Goal: Book appointment/travel/reservation

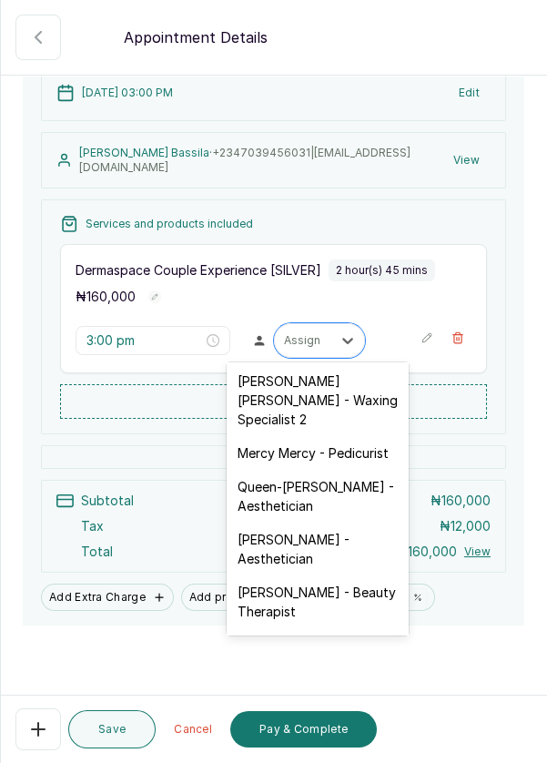
scroll to position [297, 0]
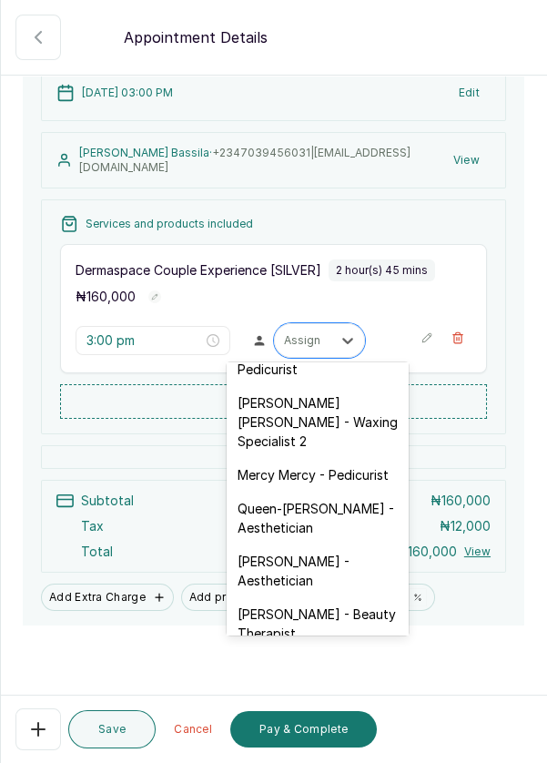
click at [349, 404] on div "[PERSON_NAME] [PERSON_NAME] - Waxing Specialist 2" at bounding box center [318, 422] width 182 height 72
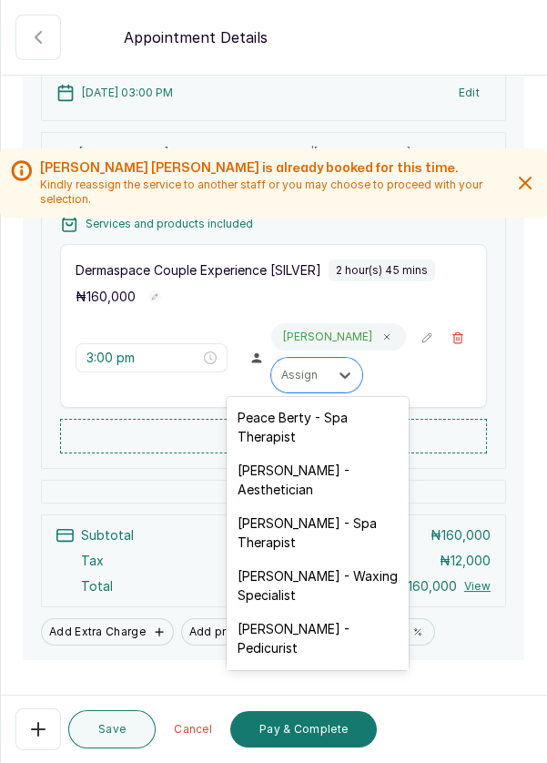
scroll to position [30, 0]
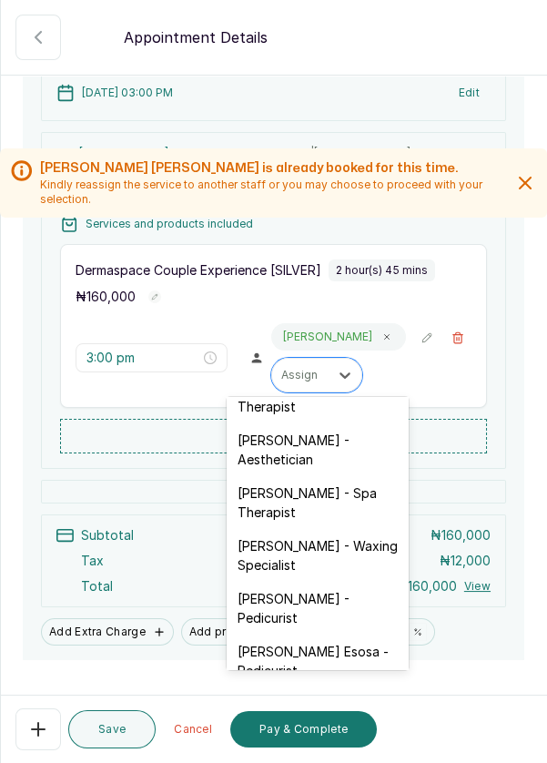
click at [330, 317] on div "Dermaspace Couple Experience [SILVER] 2 hour(s) 45 mins ₦ 160,000 3:00 pm [PERS…" at bounding box center [273, 326] width 427 height 164
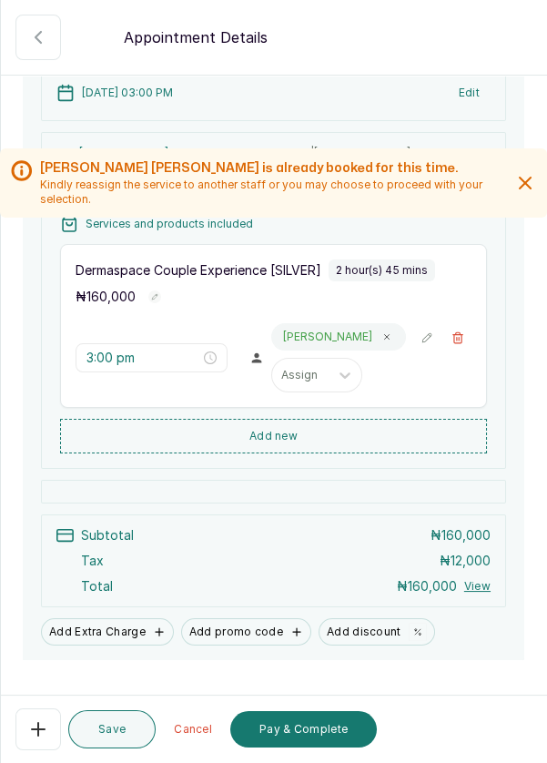
click at [385, 335] on icon at bounding box center [387, 337] width 5 height 5
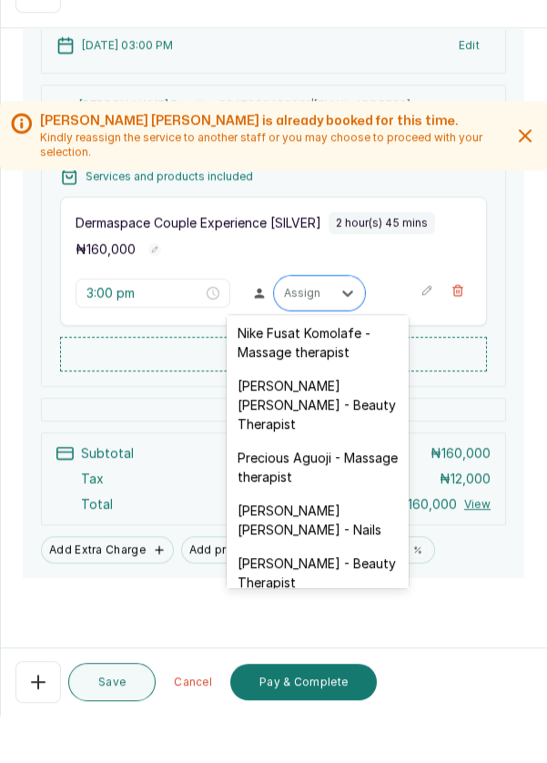
scroll to position [687, 0]
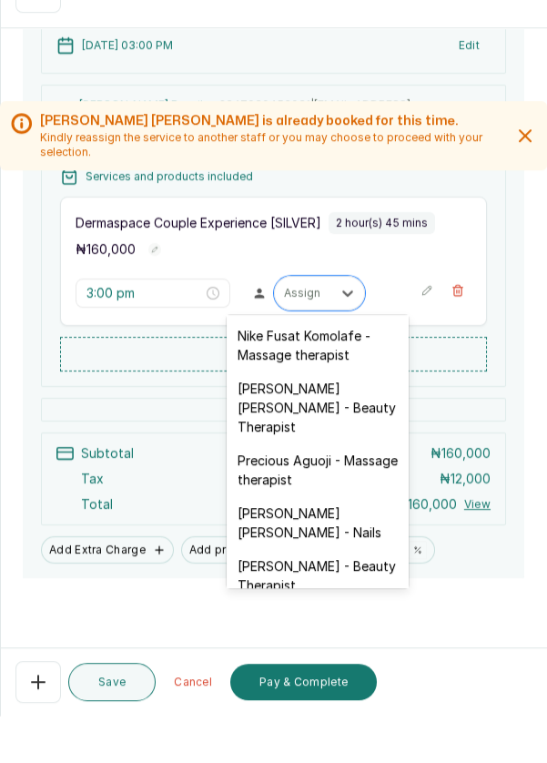
click at [352, 423] on div "[PERSON_NAME] [PERSON_NAME] - Beauty Therapist" at bounding box center [318, 455] width 182 height 72
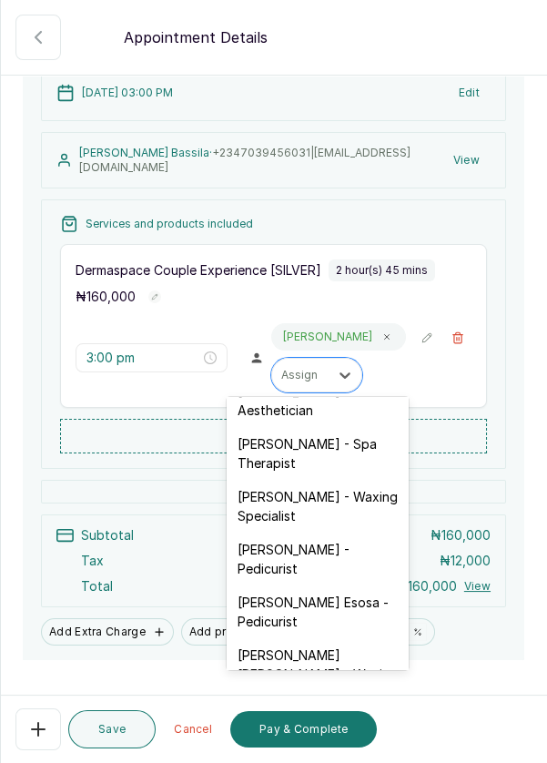
scroll to position [38, 0]
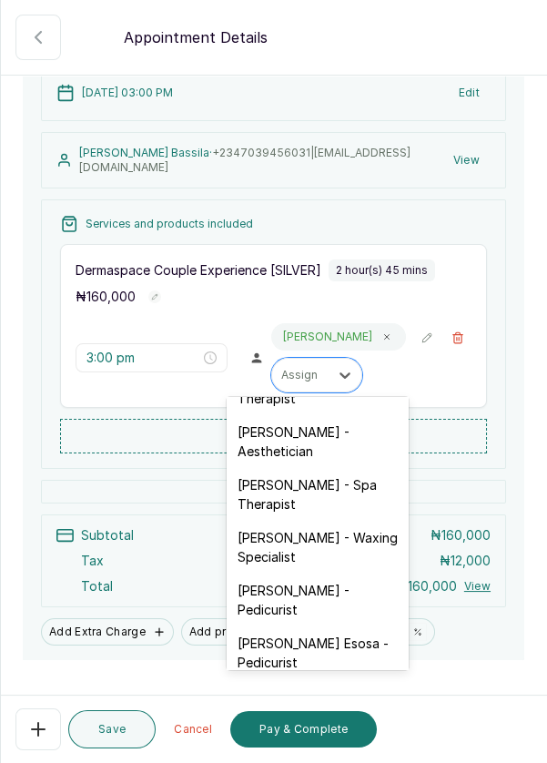
click at [357, 433] on div "[PERSON_NAME] - Aesthetician" at bounding box center [318, 441] width 182 height 53
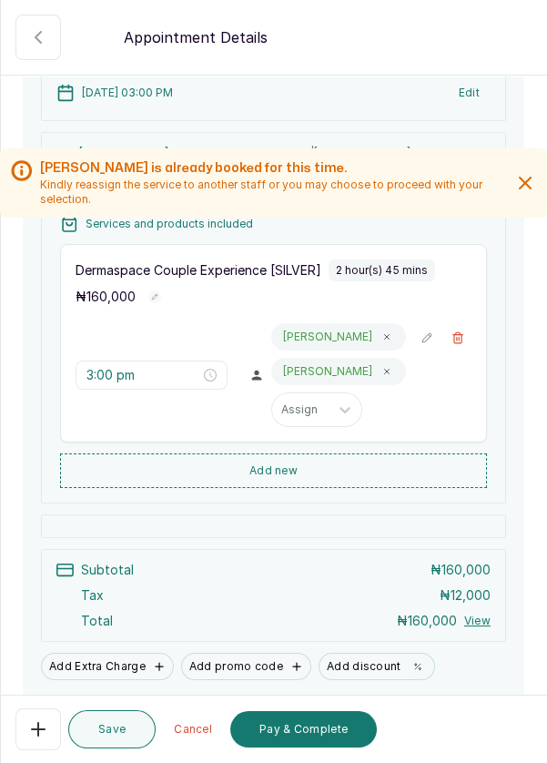
click at [120, 736] on button "Save" at bounding box center [111, 729] width 87 height 38
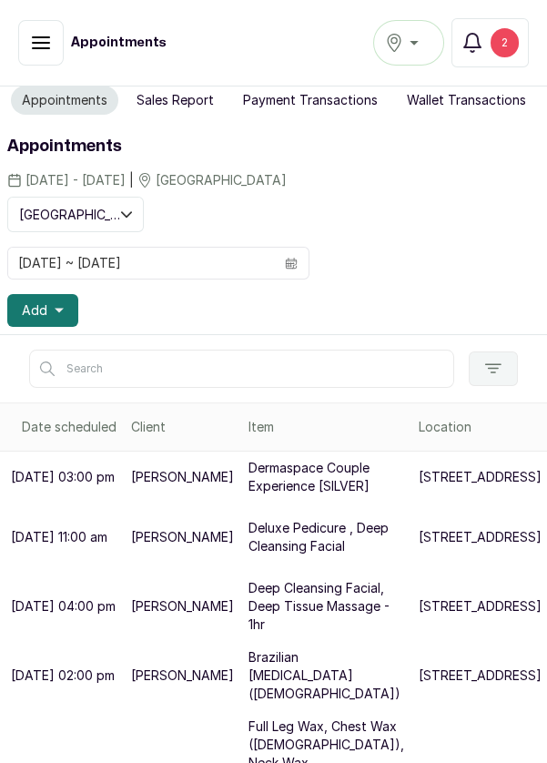
scroll to position [0, 0]
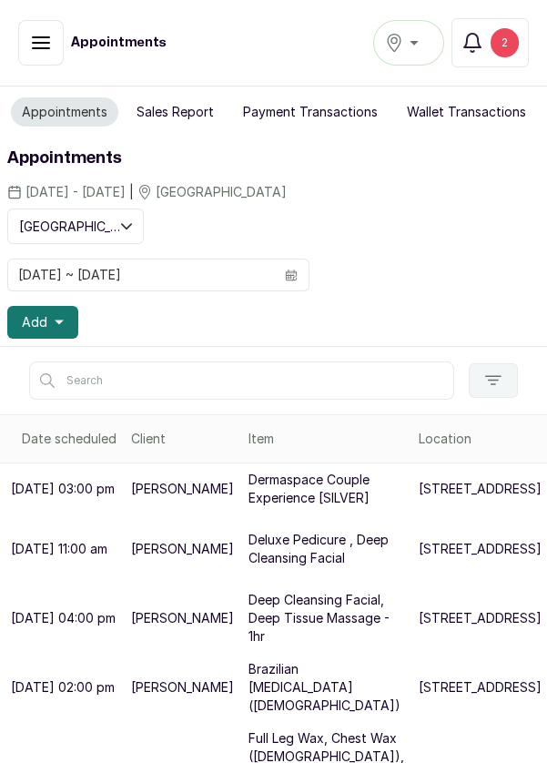
click at [506, 47] on div "2" at bounding box center [505, 42] width 28 height 29
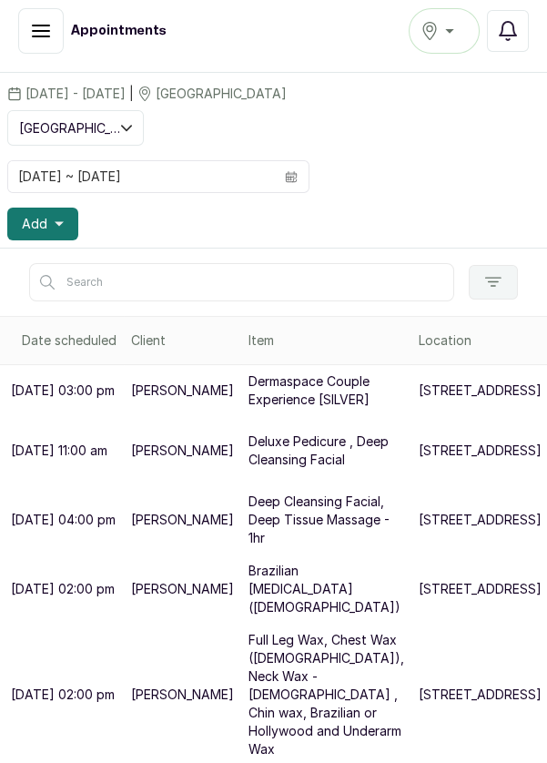
scroll to position [66, 0]
